Goal: Information Seeking & Learning: Check status

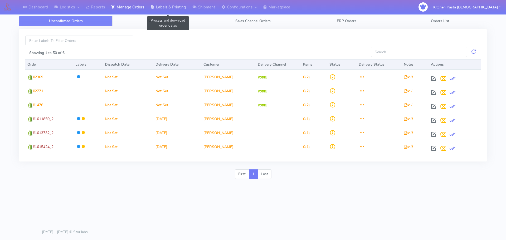
click at [160, 2] on link "Labels & Printing" at bounding box center [168, 7] width 42 height 14
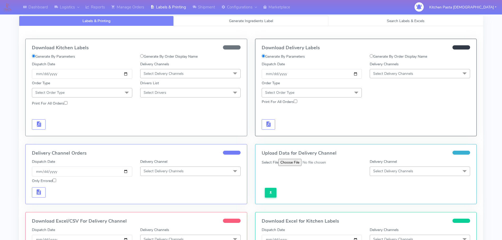
click at [259, 20] on span "Generate Ingredients Label" at bounding box center [251, 20] width 44 height 5
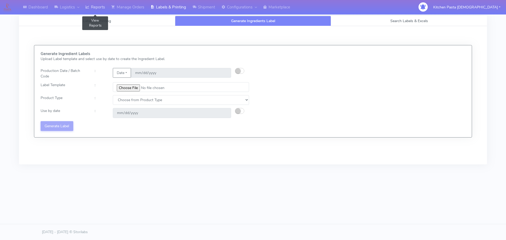
click at [101, 7] on link "Reports" at bounding box center [95, 7] width 26 height 14
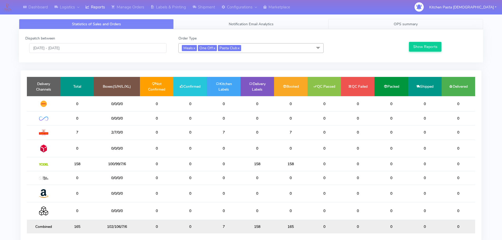
click at [418, 27] on link "OPS summary" at bounding box center [405, 24] width 155 height 10
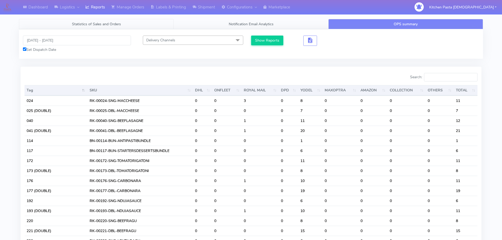
drag, startPoint x: 84, startPoint y: 22, endPoint x: 55, endPoint y: 39, distance: 33.6
click at [84, 22] on span "Statistics of Sales and Orders" at bounding box center [96, 24] width 49 height 5
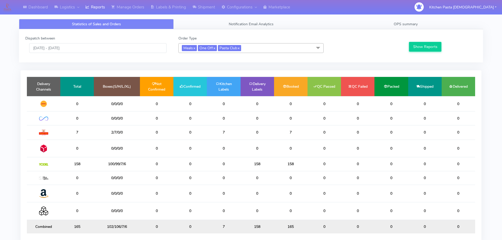
click at [55, 39] on label "Dispatch between" at bounding box center [40, 39] width 30 height 6
click at [56, 49] on input "[DATE] - [DATE]" at bounding box center [97, 48] width 137 height 10
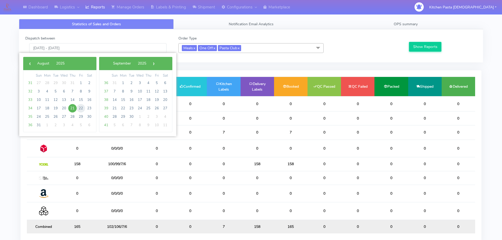
click at [81, 108] on span "22" at bounding box center [81, 108] width 8 height 8
type input "[DATE] - [DATE]"
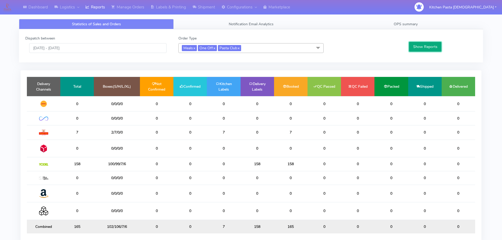
click at [412, 45] on button "Show Reports" at bounding box center [425, 47] width 32 height 10
click at [424, 22] on link "OPS summary" at bounding box center [405, 24] width 155 height 10
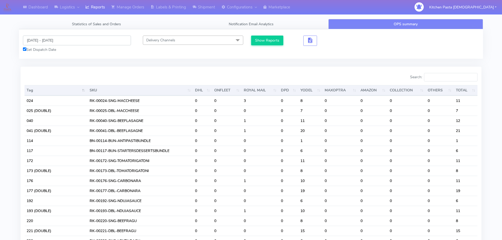
click at [62, 37] on input "[DATE] - [DATE]" at bounding box center [77, 41] width 108 height 10
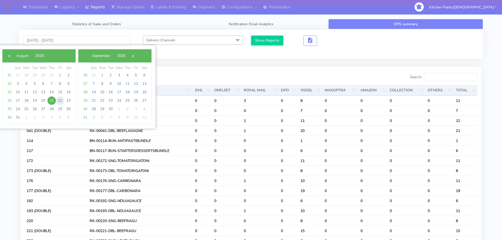
click at [60, 99] on span "22" at bounding box center [60, 100] width 8 height 8
type input "[DATE] - [DATE]"
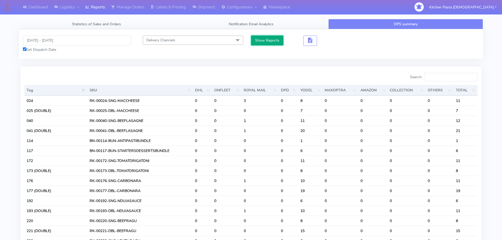
click at [255, 37] on button "Show Reports" at bounding box center [267, 41] width 32 height 10
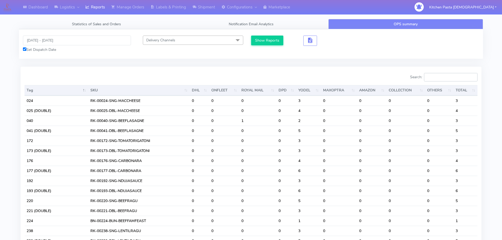
click at [432, 76] on input "Search:" at bounding box center [450, 77] width 53 height 8
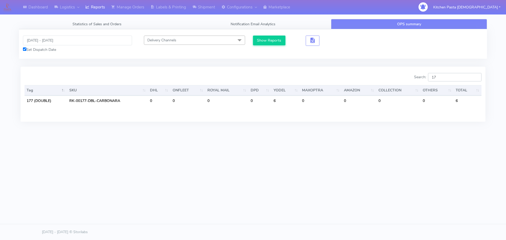
type input "1"
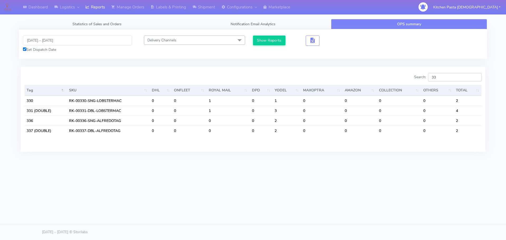
type input "3"
type input "2"
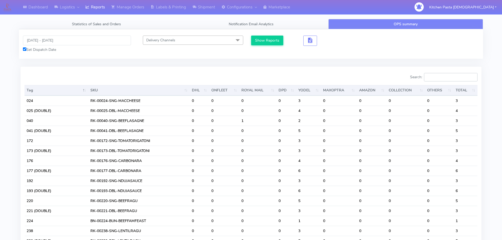
click at [436, 78] on input "Search:" at bounding box center [450, 77] width 53 height 8
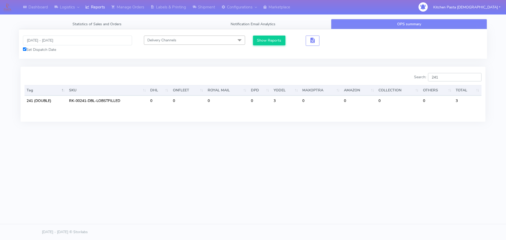
type input "241"
